Goal: Book appointment/travel/reservation

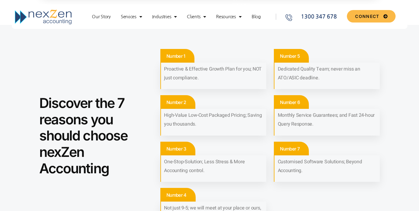
scroll to position [288, 0]
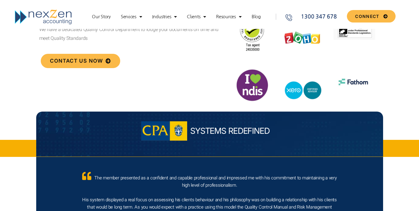
scroll to position [1614, 0]
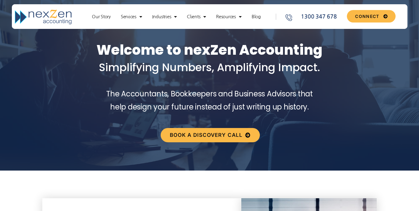
scroll to position [10, 0]
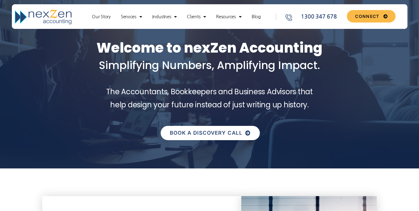
click at [207, 135] on span "Book a discovery call" at bounding box center [206, 133] width 73 height 5
